Goal: Information Seeking & Learning: Learn about a topic

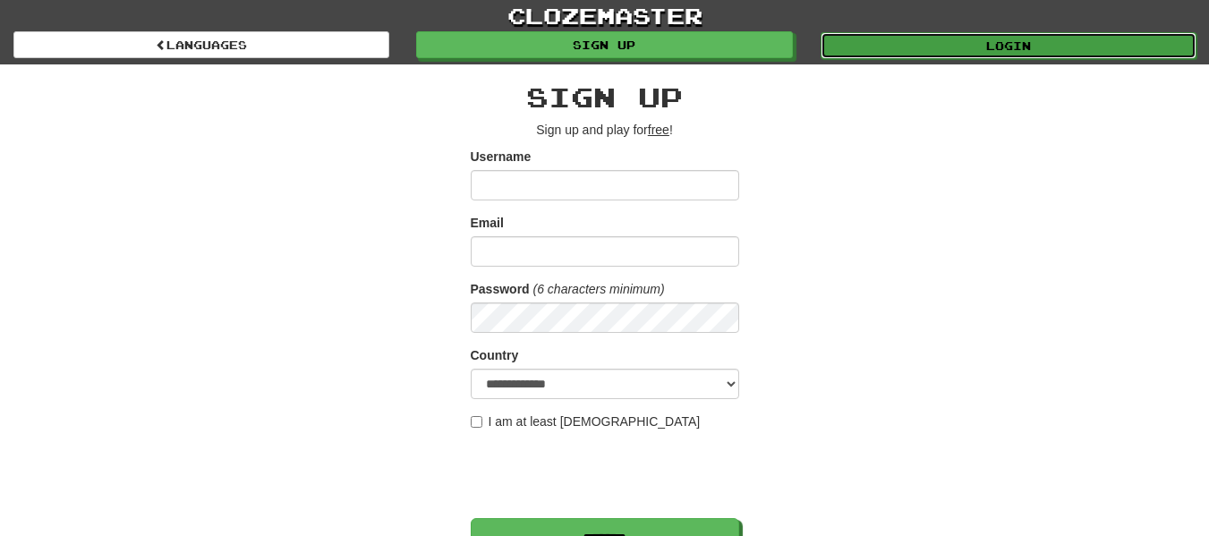
click at [903, 47] on link "Login" at bounding box center [1008, 45] width 376 height 27
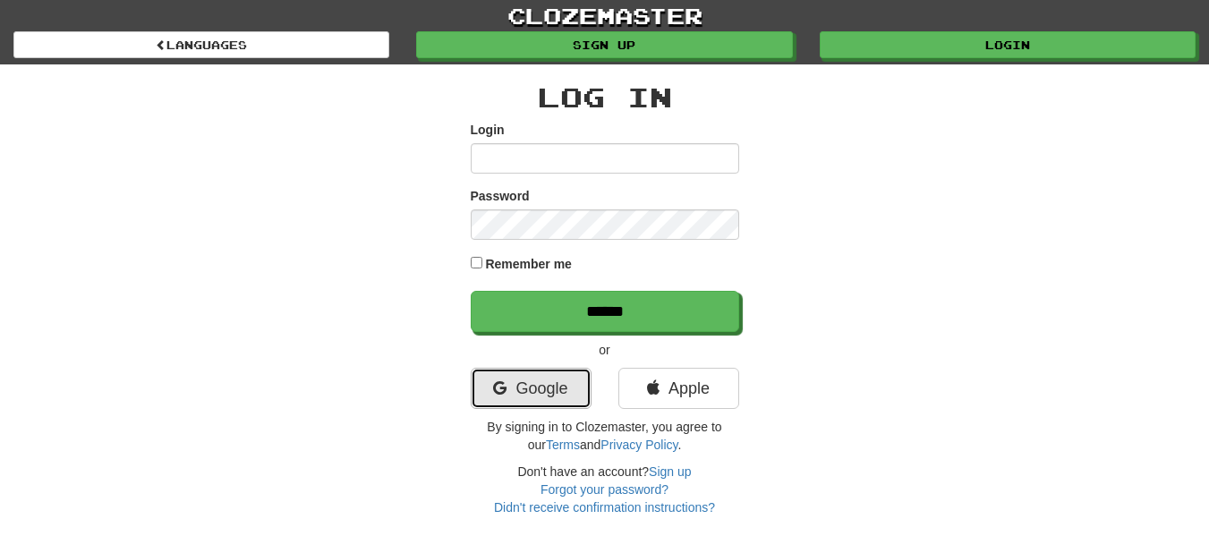
click at [548, 379] on link "Google" at bounding box center [531, 388] width 121 height 41
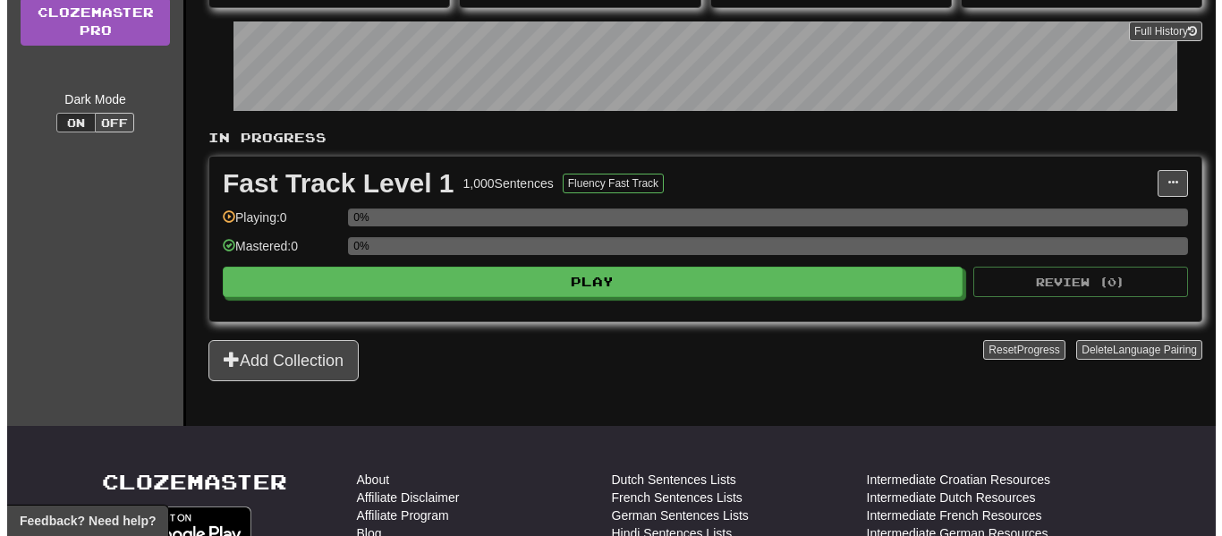
scroll to position [247, 0]
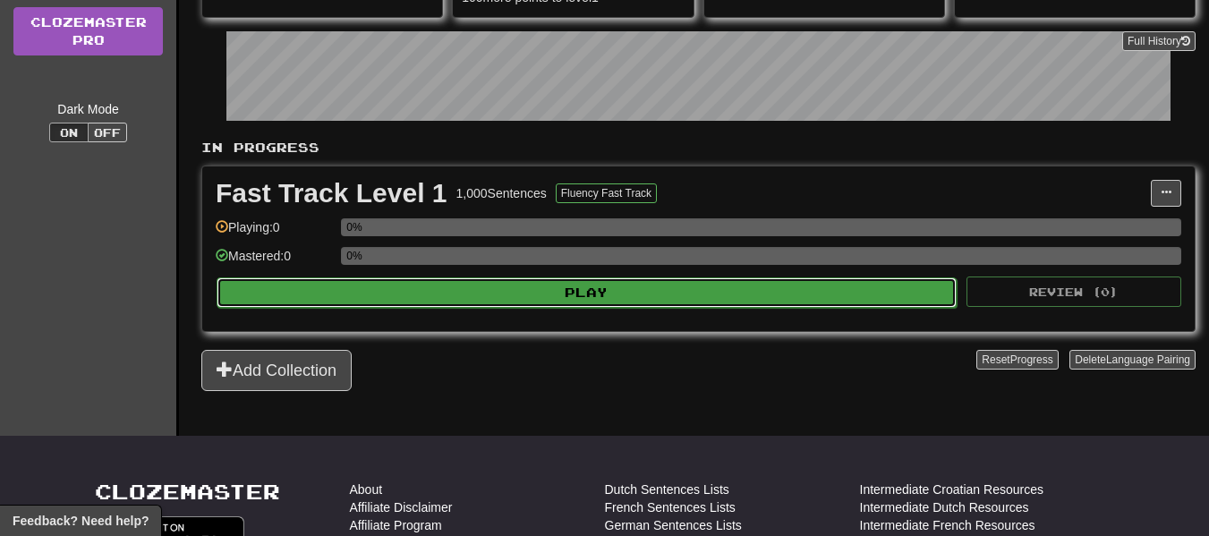
click at [693, 290] on button "Play" at bounding box center [587, 292] width 740 height 30
select select "**"
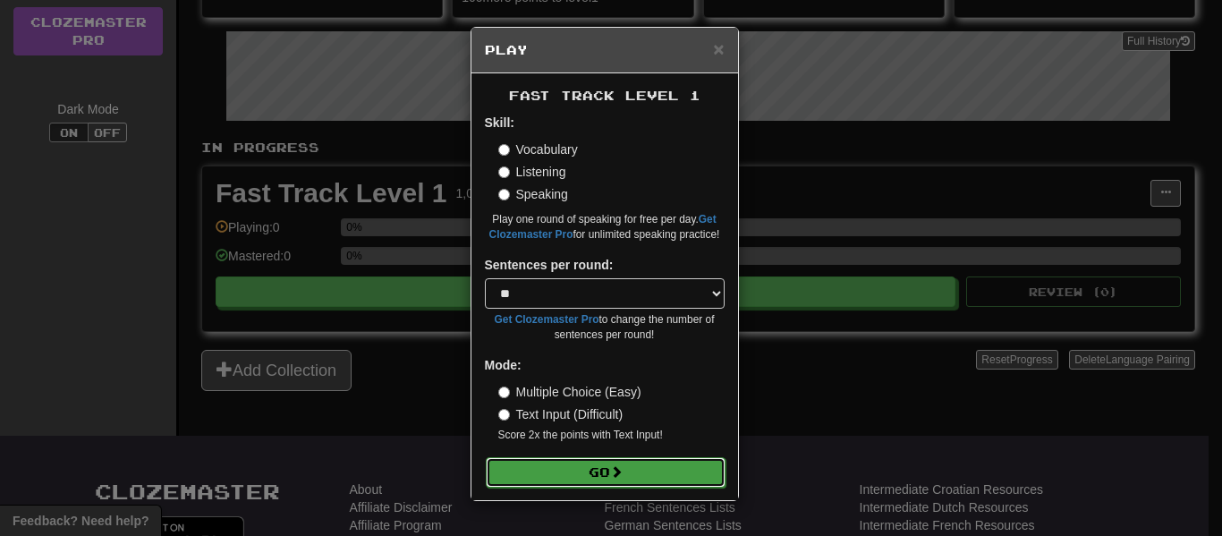
click at [634, 470] on button "Go" at bounding box center [606, 472] width 240 height 30
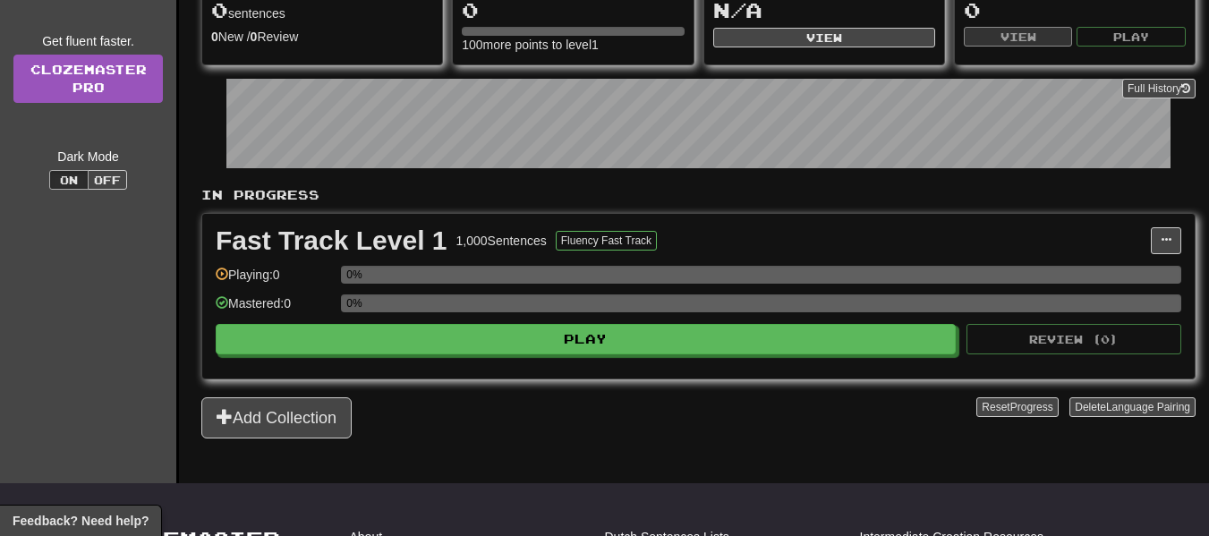
scroll to position [200, 0]
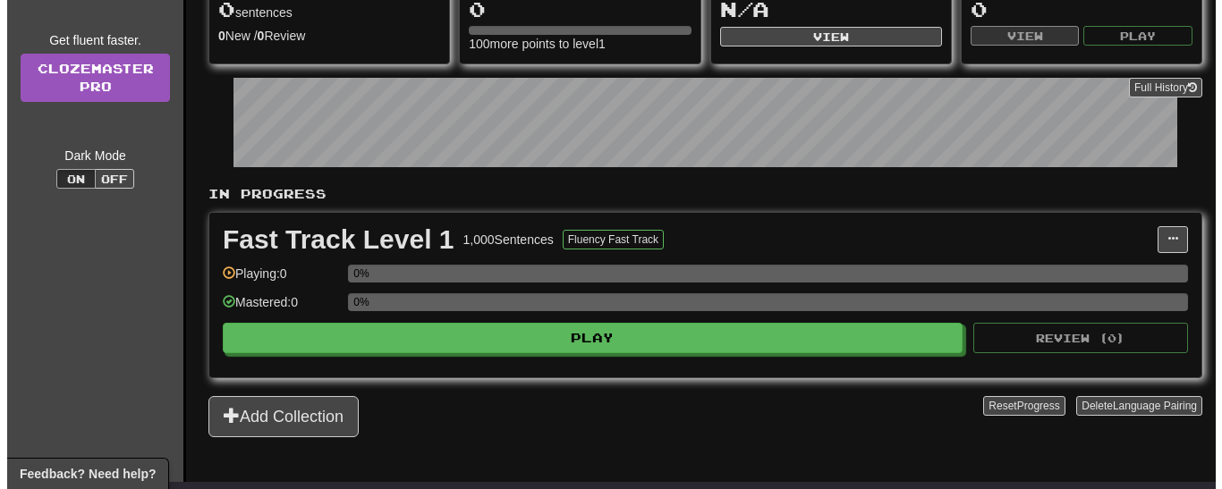
scroll to position [200, 0]
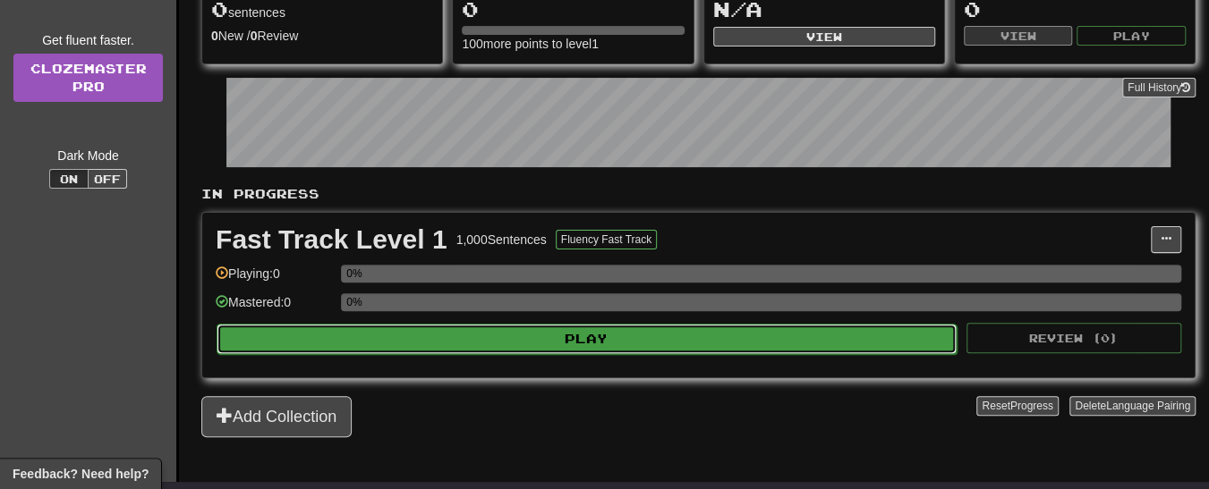
click at [628, 327] on button "Play" at bounding box center [587, 339] width 740 height 30
select select "**"
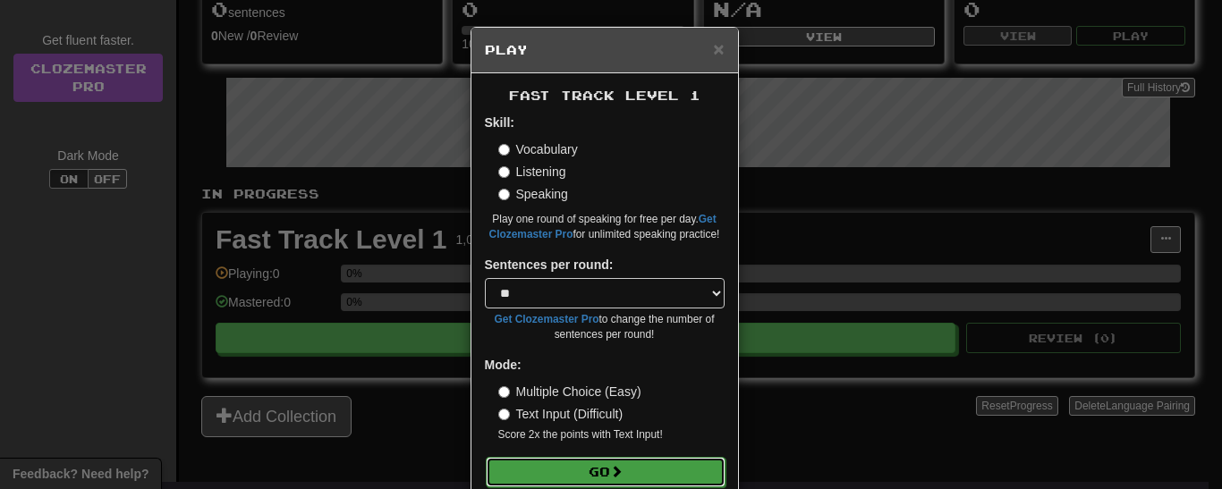
click at [612, 462] on button "Go" at bounding box center [606, 472] width 240 height 30
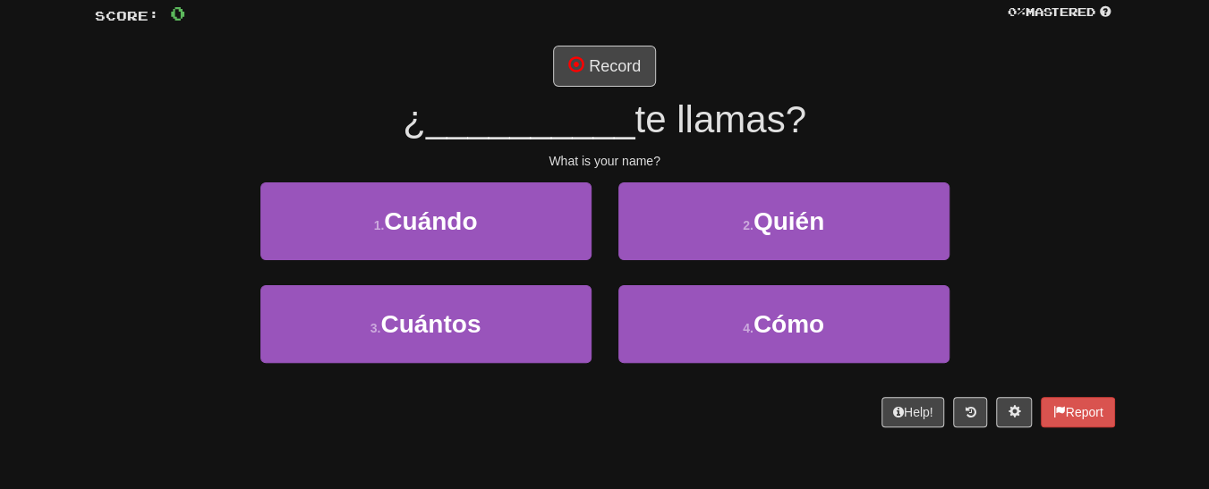
scroll to position [132, 0]
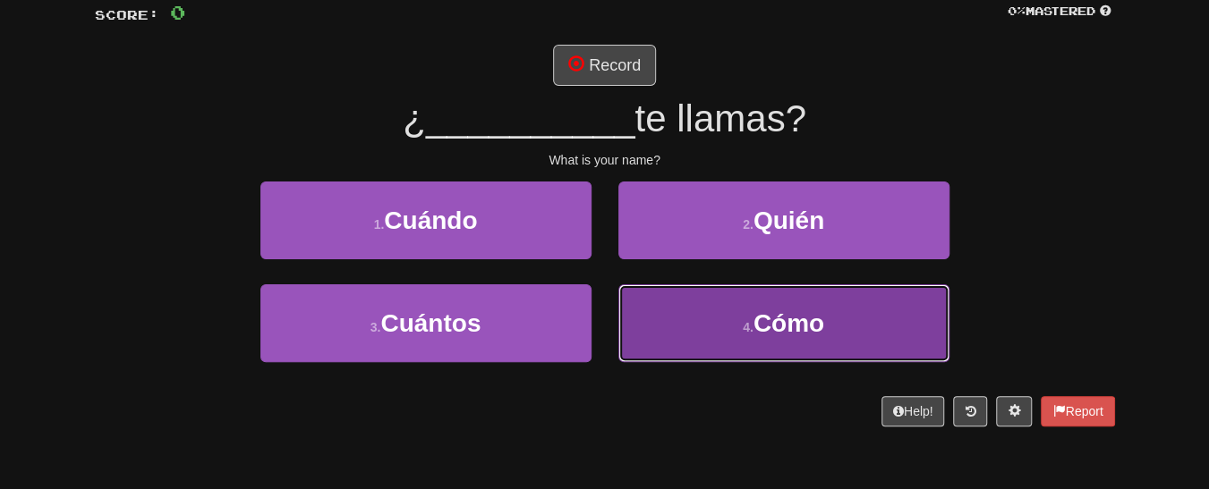
click at [816, 326] on span "Cómo" at bounding box center [788, 324] width 71 height 28
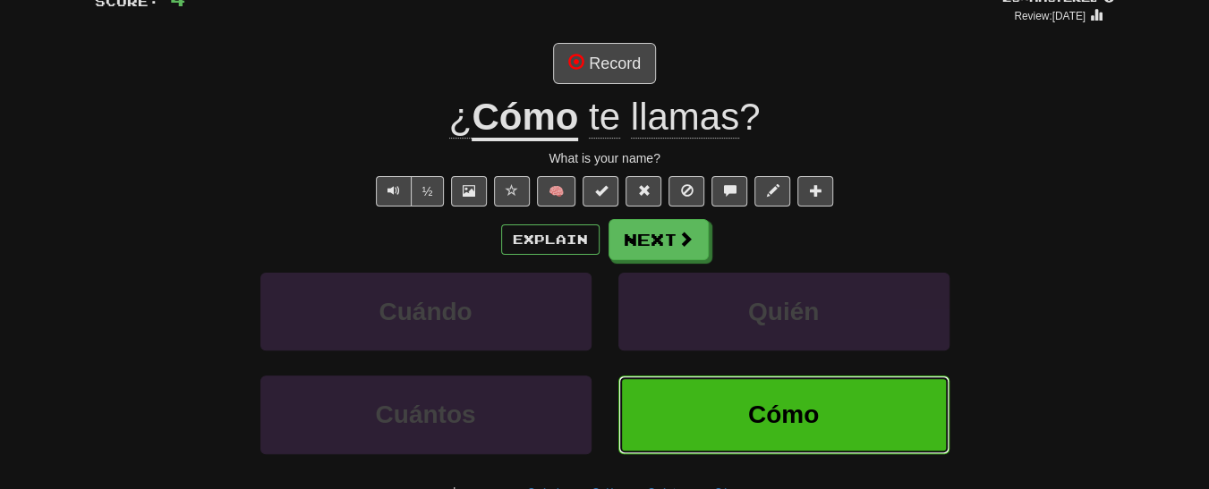
scroll to position [149, 0]
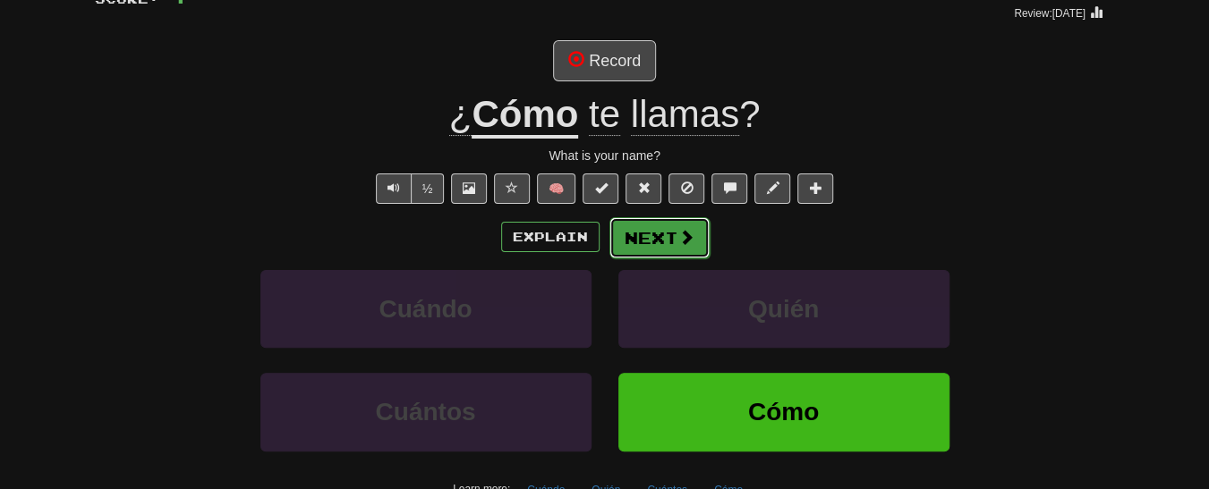
click at [690, 232] on span at bounding box center [686, 237] width 16 height 16
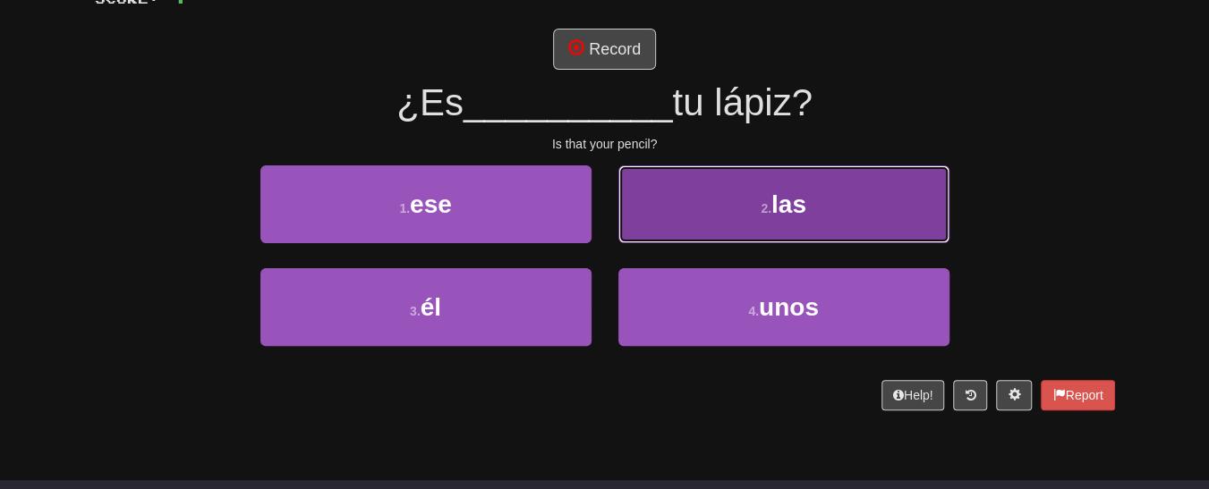
click at [832, 199] on button "2 . las" at bounding box center [783, 205] width 331 height 78
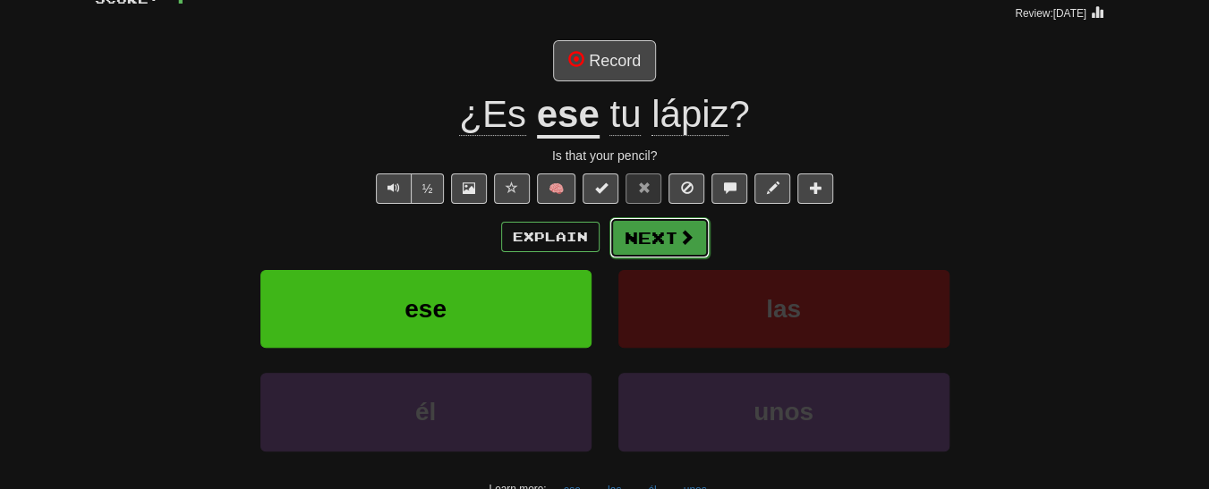
click at [686, 242] on span at bounding box center [686, 237] width 16 height 16
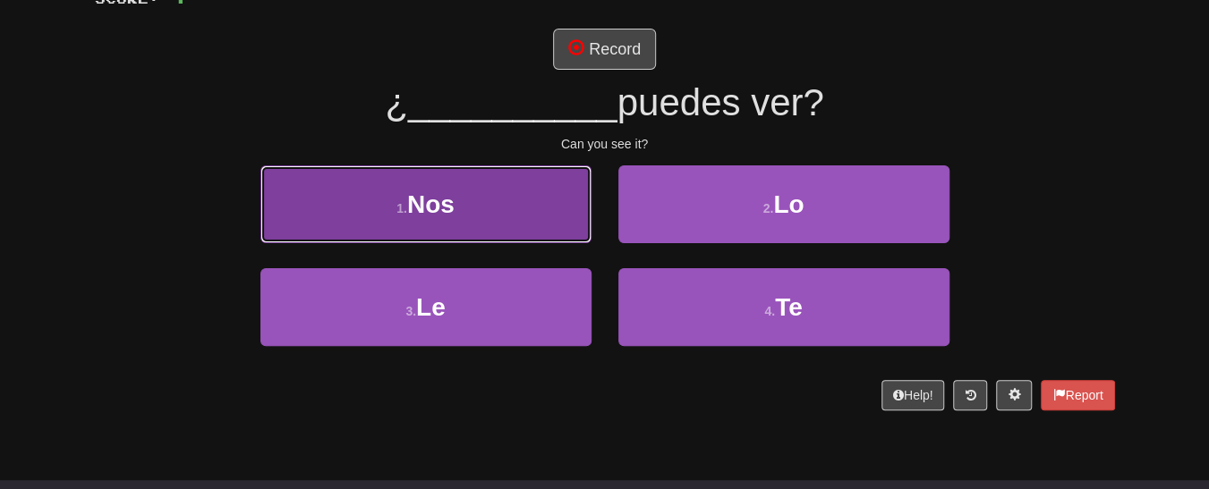
click at [492, 181] on button "1 . Nos" at bounding box center [425, 205] width 331 height 78
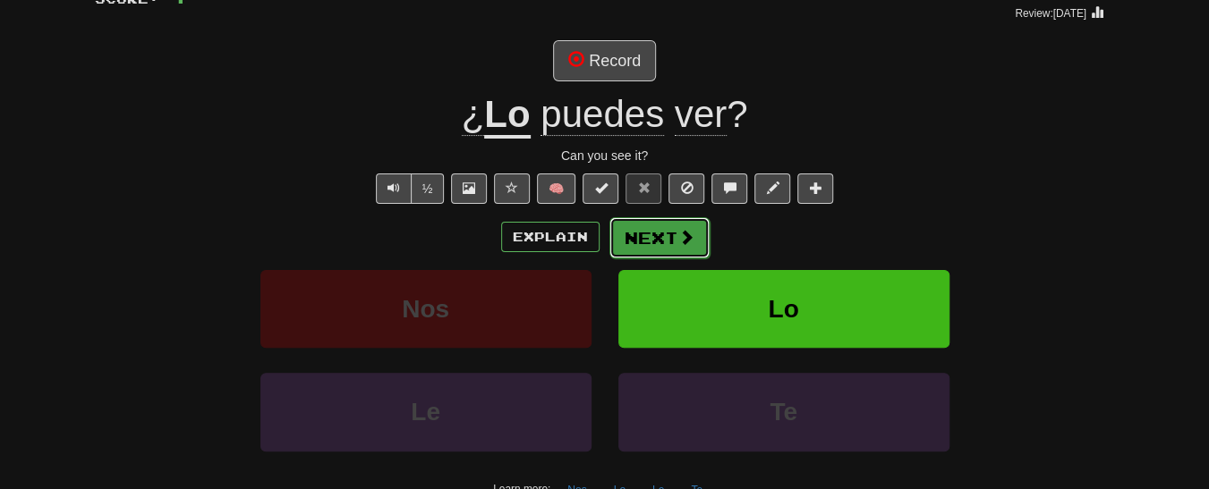
click at [622, 238] on button "Next" at bounding box center [659, 237] width 100 height 41
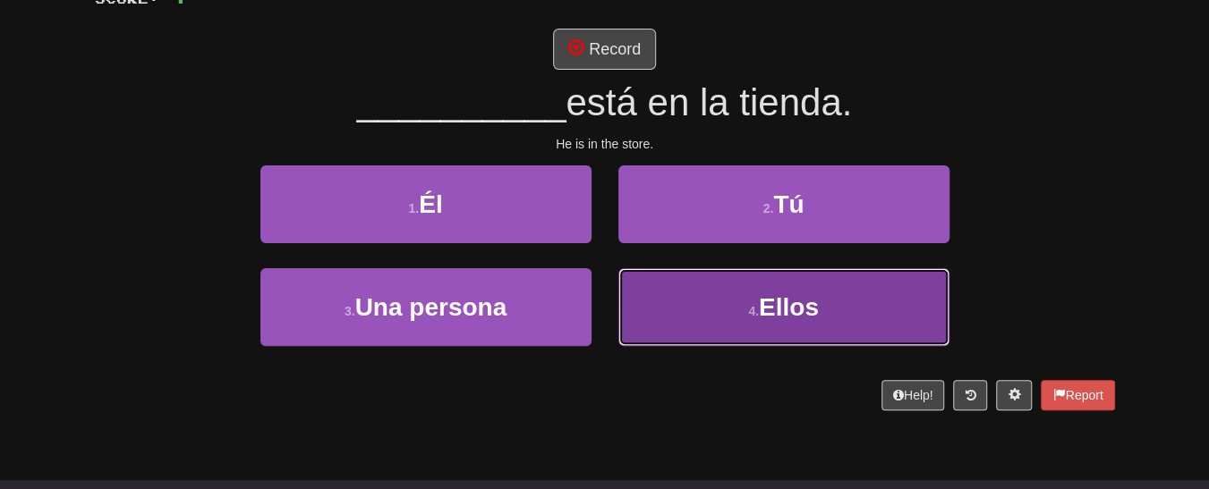
click at [846, 309] on button "4 . Ellos" at bounding box center [783, 307] width 331 height 78
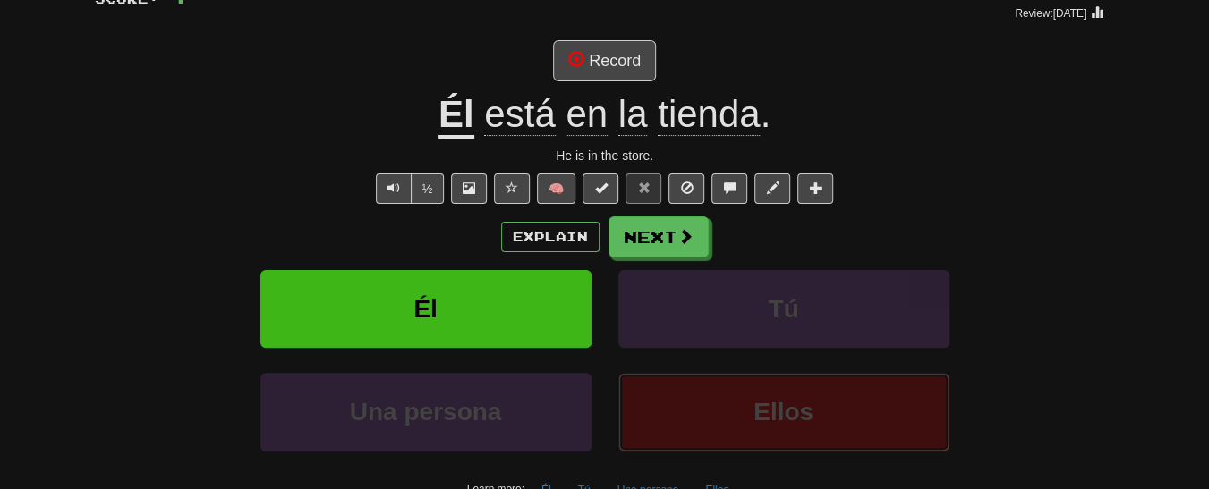
scroll to position [161, 0]
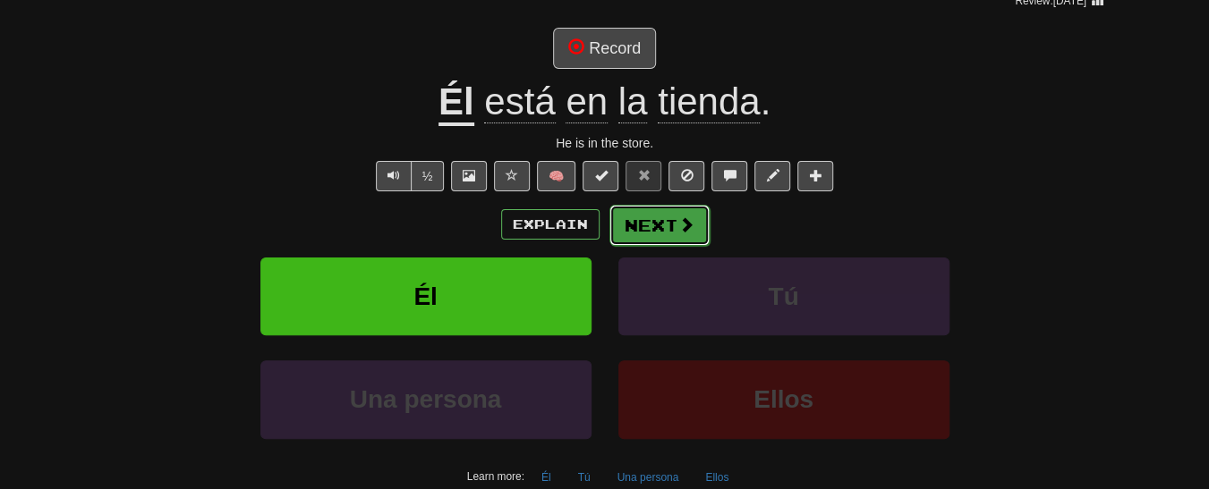
click at [667, 228] on button "Next" at bounding box center [659, 225] width 100 height 41
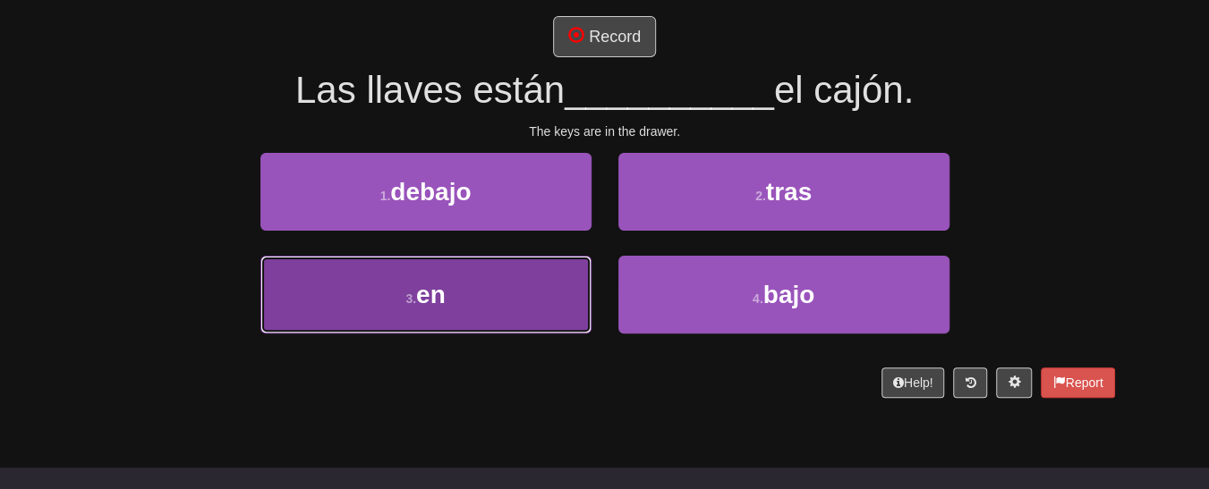
click at [472, 307] on button "3 . en" at bounding box center [425, 295] width 331 height 78
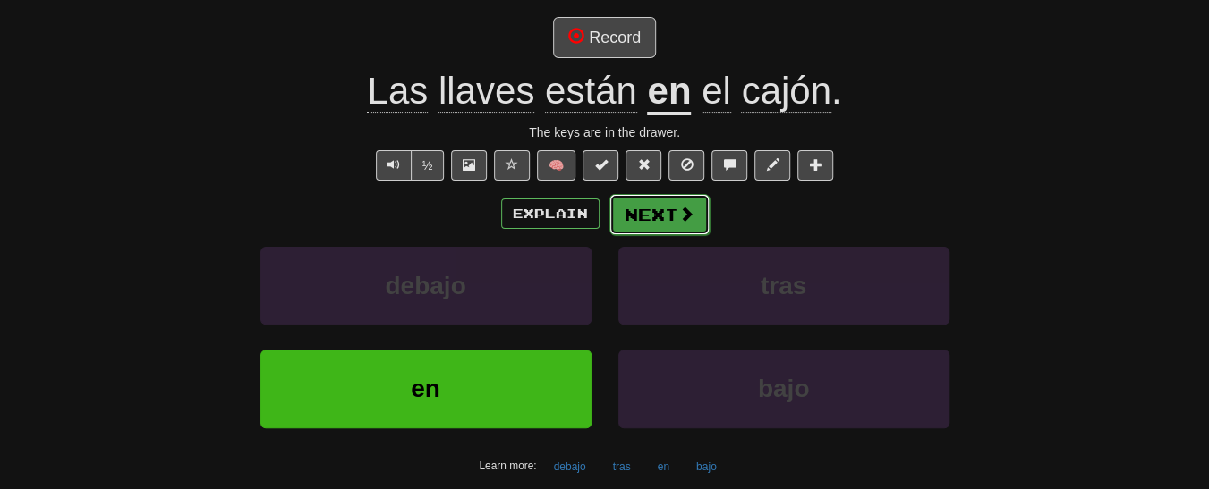
click at [693, 209] on button "Next" at bounding box center [659, 214] width 100 height 41
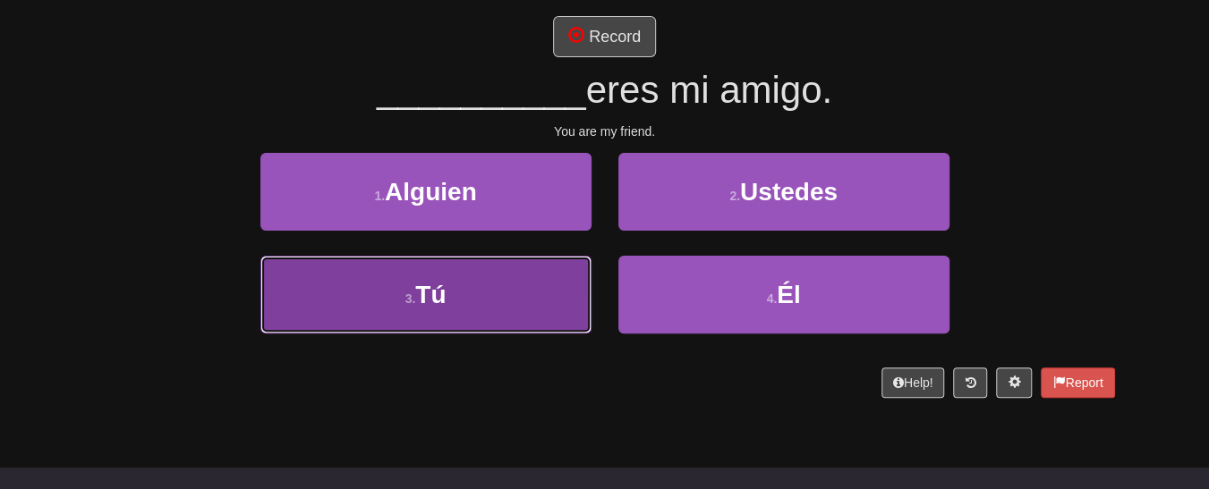
click at [474, 312] on button "3 . Tú" at bounding box center [425, 295] width 331 height 78
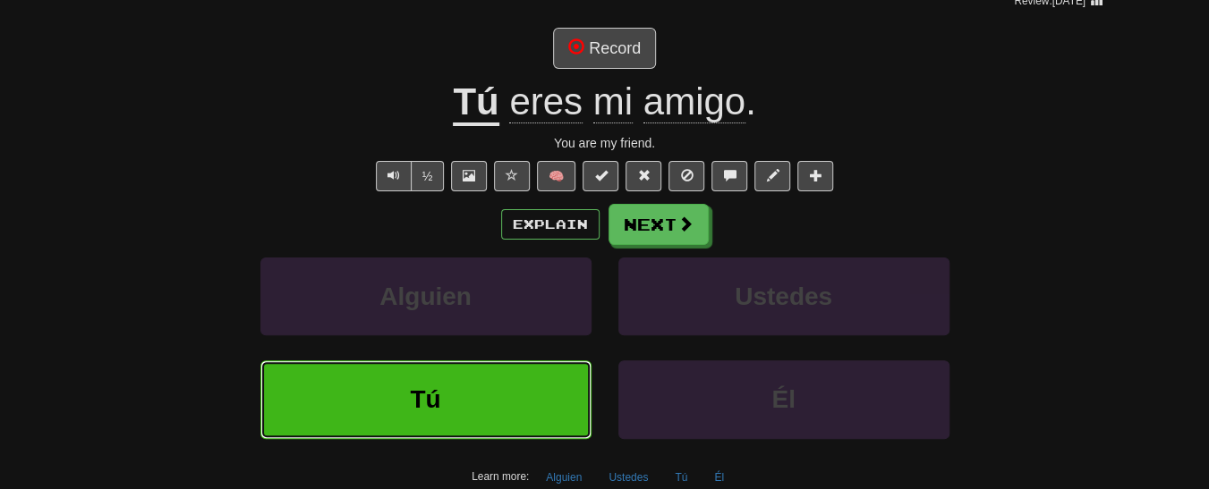
scroll to position [172, 0]
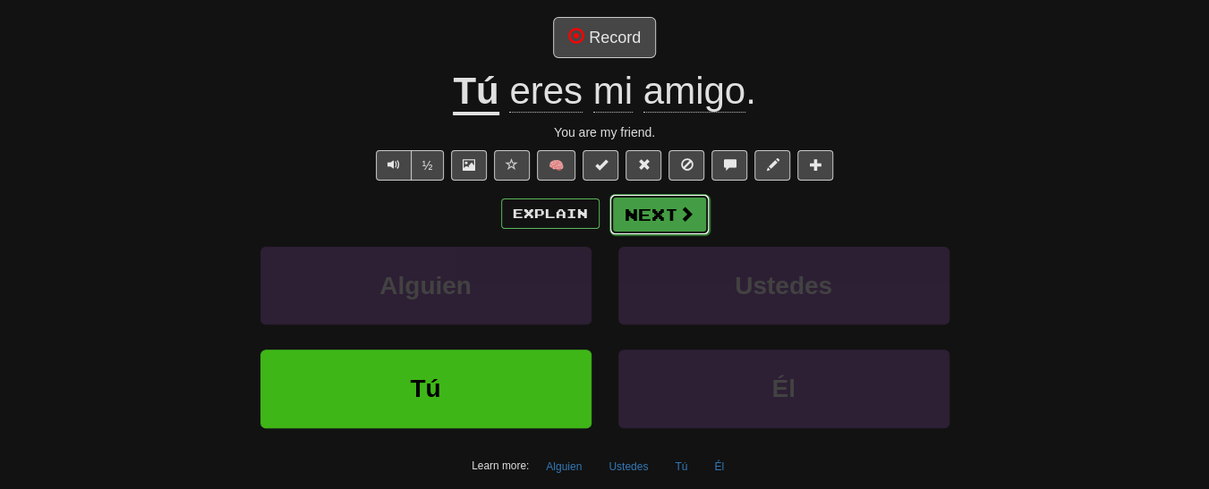
click at [664, 212] on button "Next" at bounding box center [659, 214] width 100 height 41
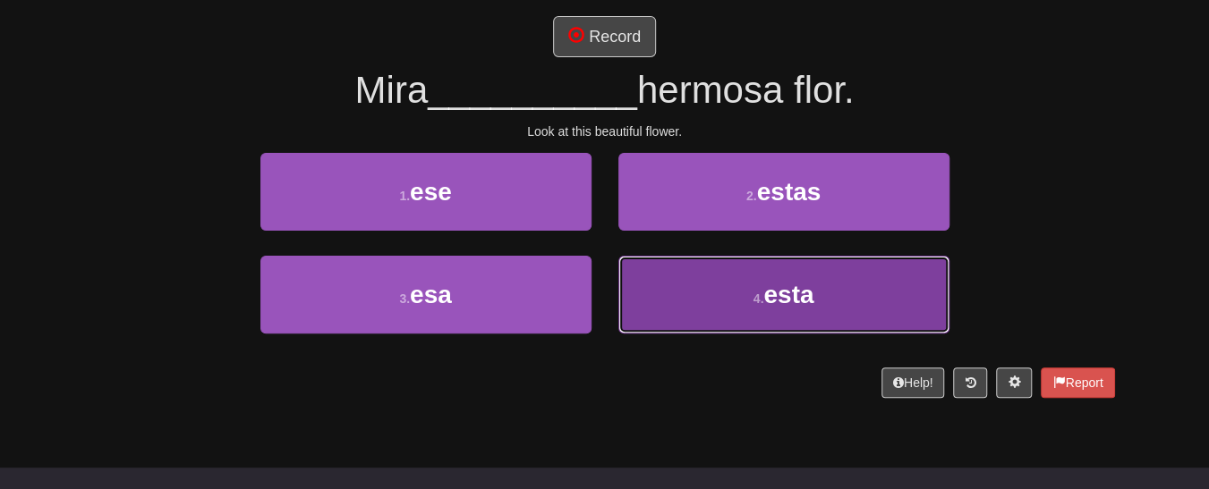
click at [780, 307] on span "esta" at bounding box center [788, 295] width 50 height 28
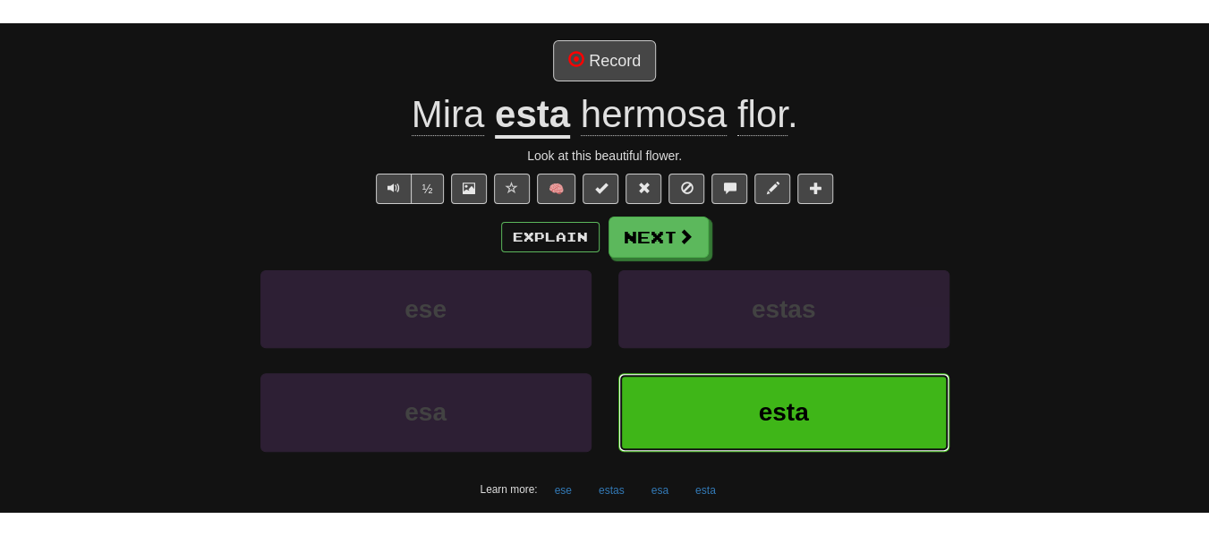
scroll to position [173, 0]
